Goal: Information Seeking & Learning: Learn about a topic

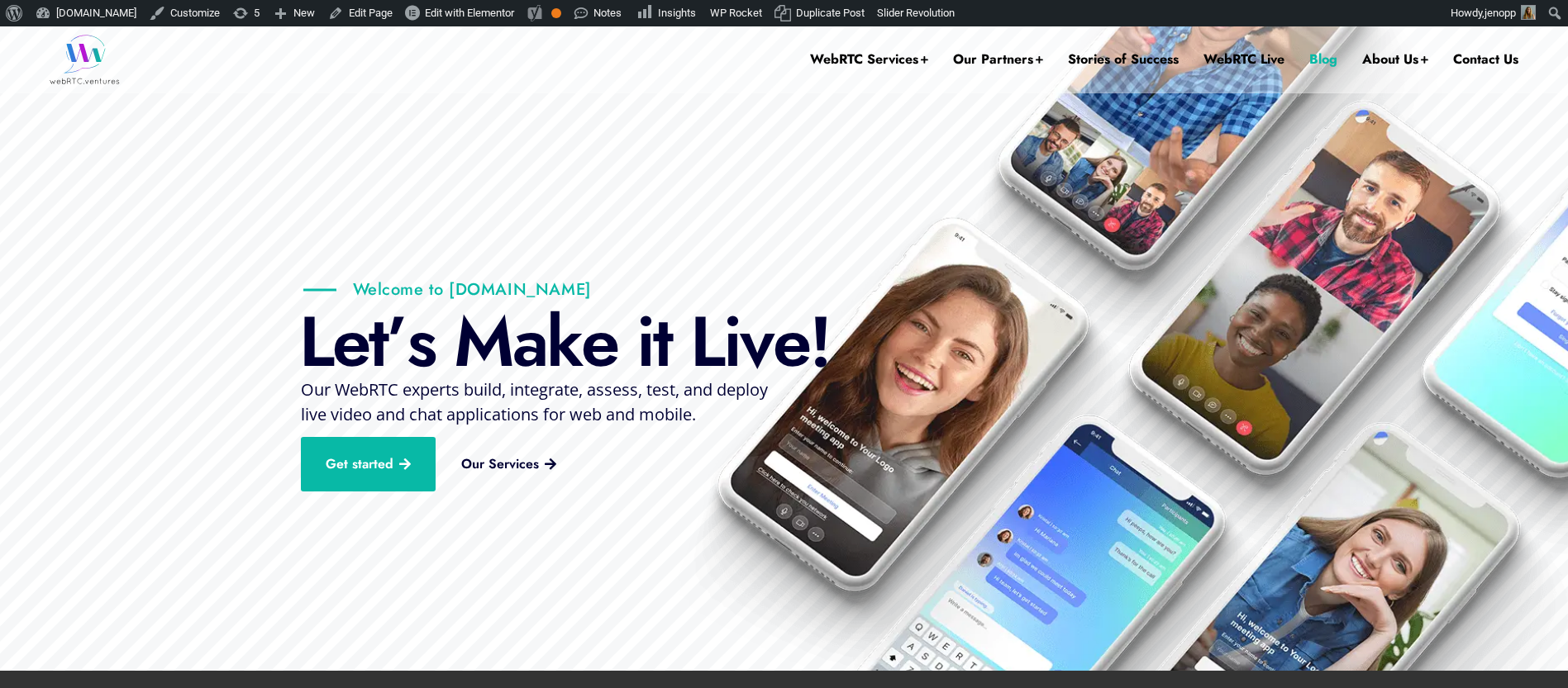
click at [1315, 57] on link "Blog" at bounding box center [1322, 60] width 28 height 66
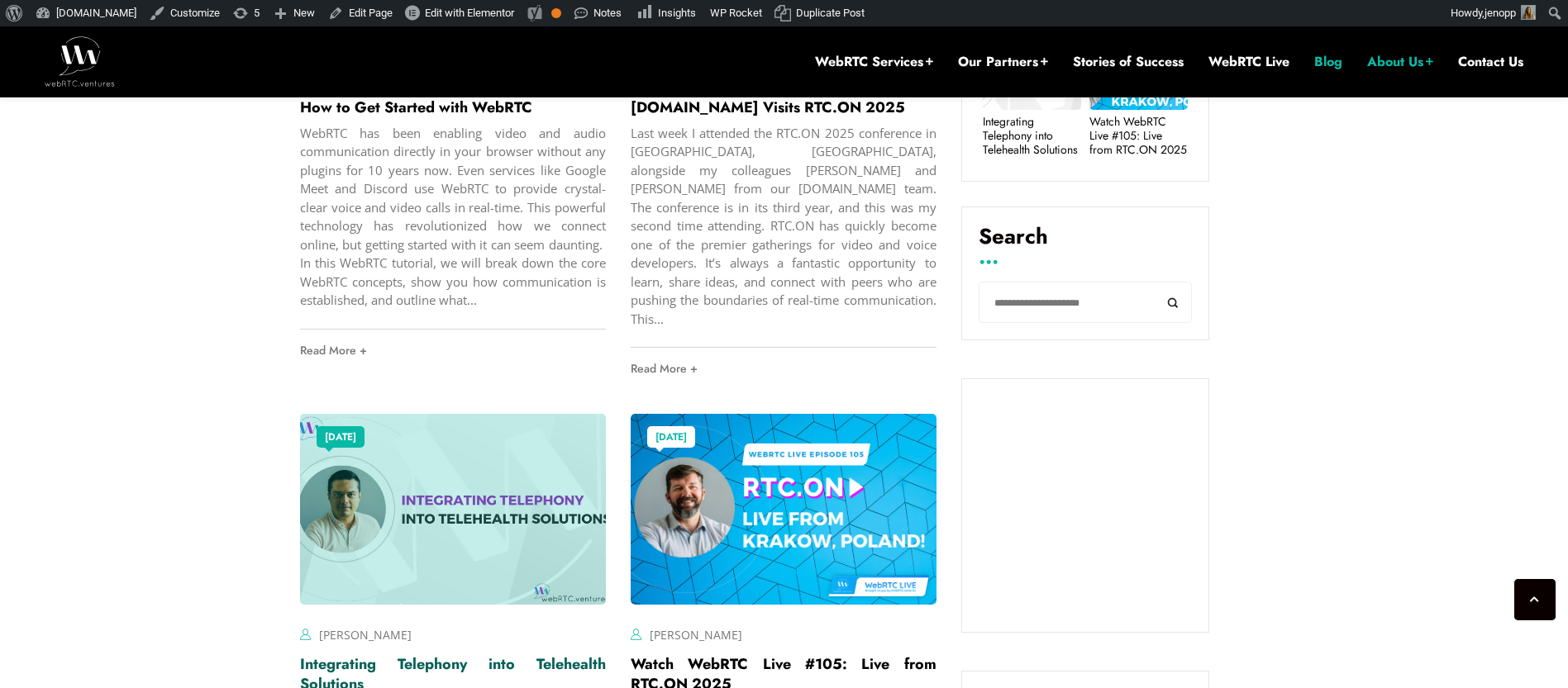
scroll to position [839, 0]
drag, startPoint x: 412, startPoint y: 642, endPoint x: 441, endPoint y: 623, distance: 34.7
click at [413, 652] on link "Integrating Telephony into Telehealth Solutions" at bounding box center [453, 673] width 306 height 41
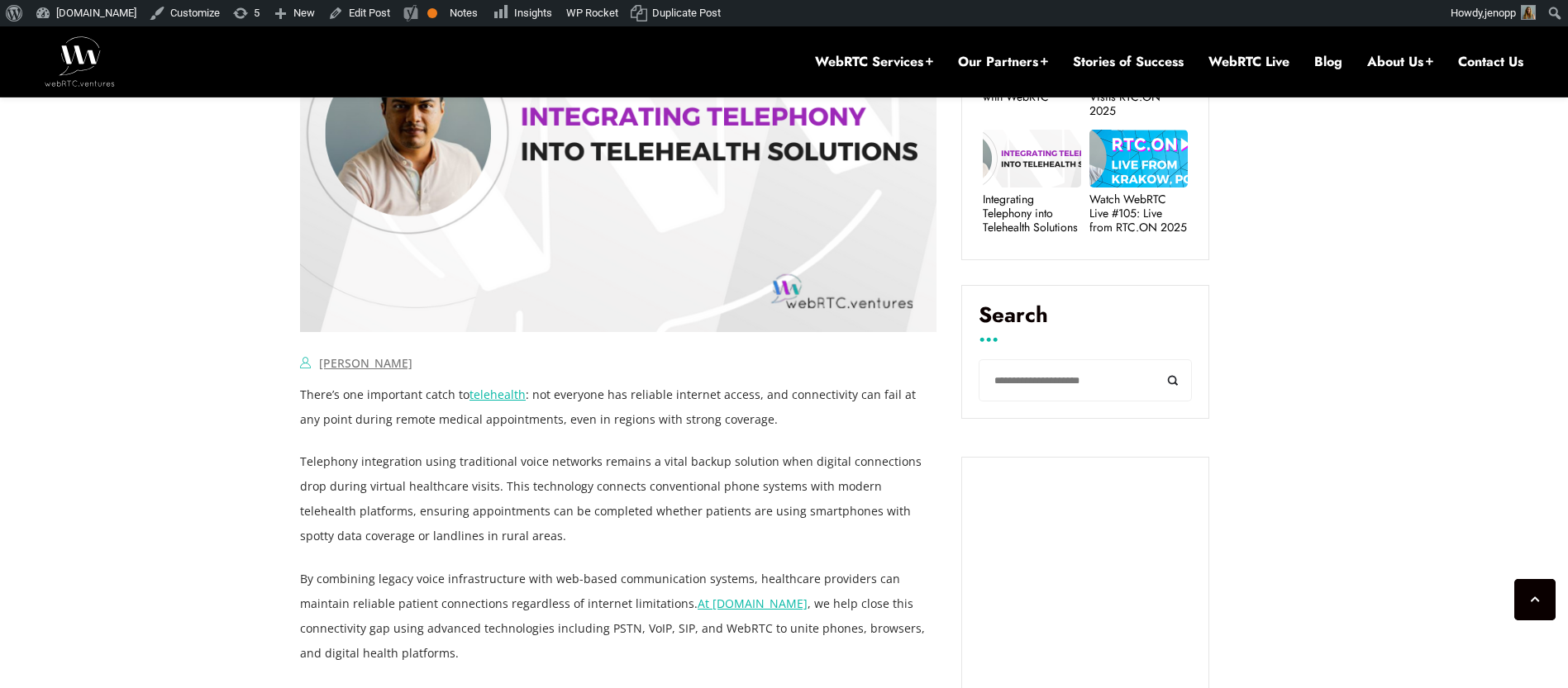
scroll to position [913, 0]
